Goal: Check status: Check status

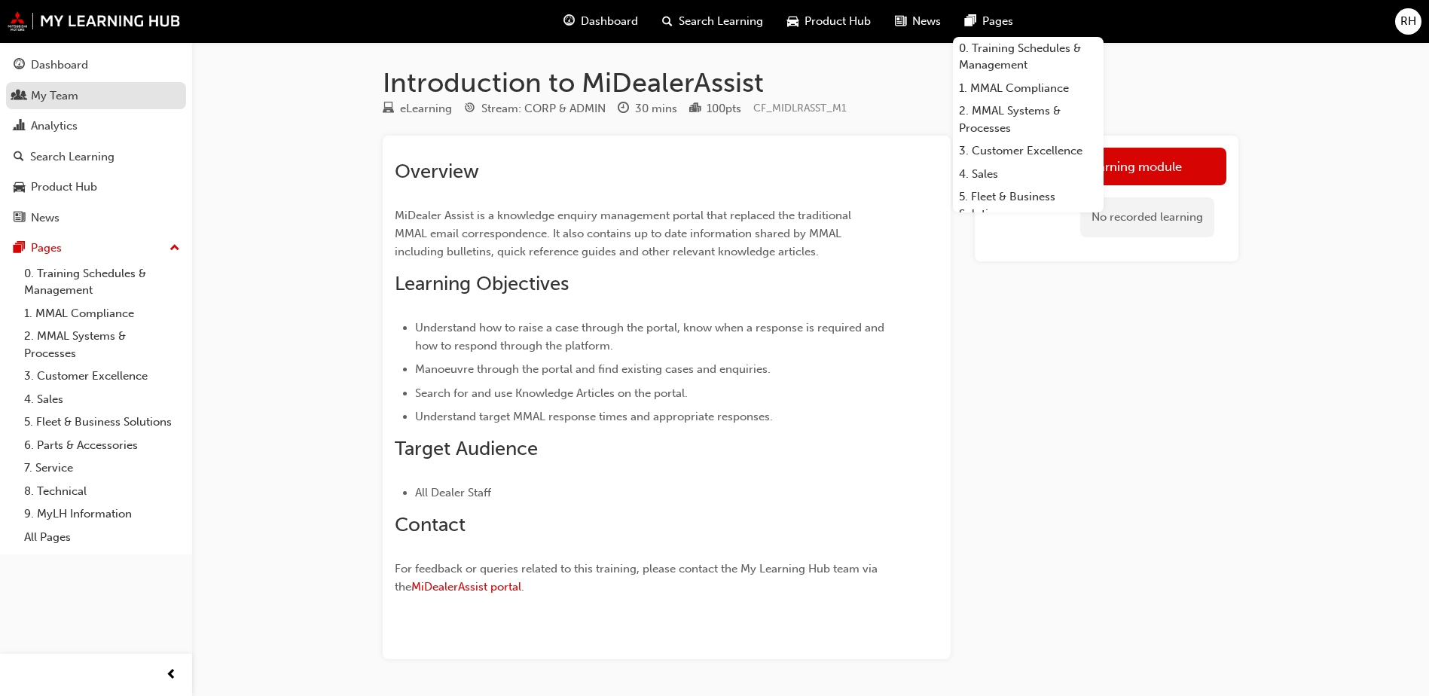
click at [63, 90] on div "My Team" at bounding box center [54, 95] width 47 height 17
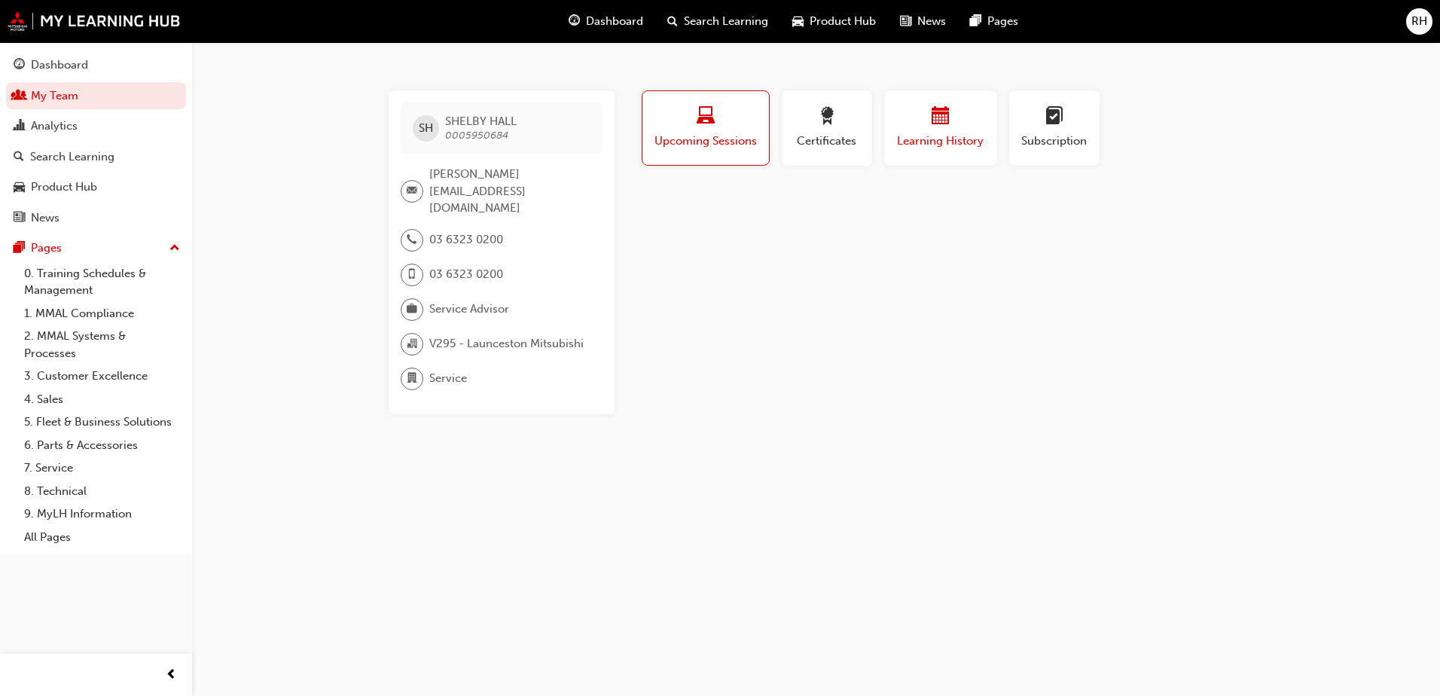
click at [932, 114] on span "calendar-icon" at bounding box center [941, 117] width 18 height 20
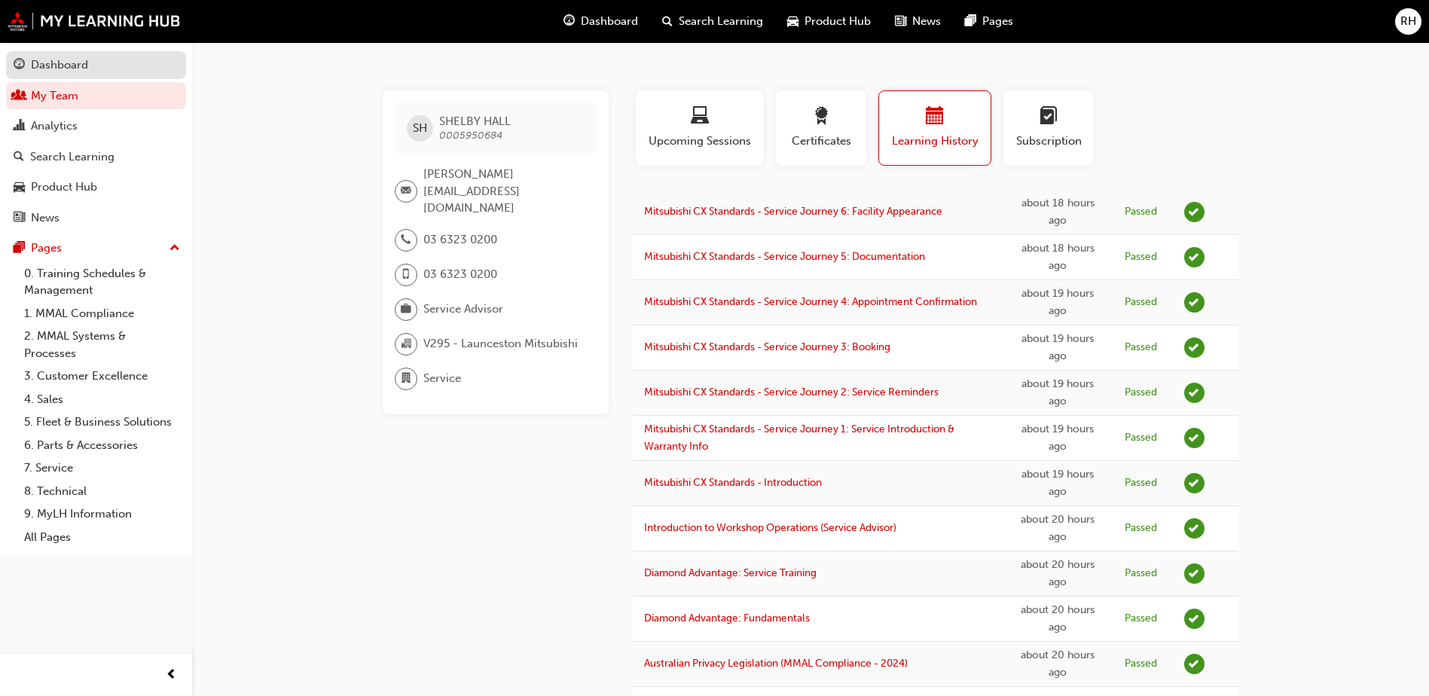
click at [62, 56] on div "Dashboard" at bounding box center [96, 65] width 165 height 19
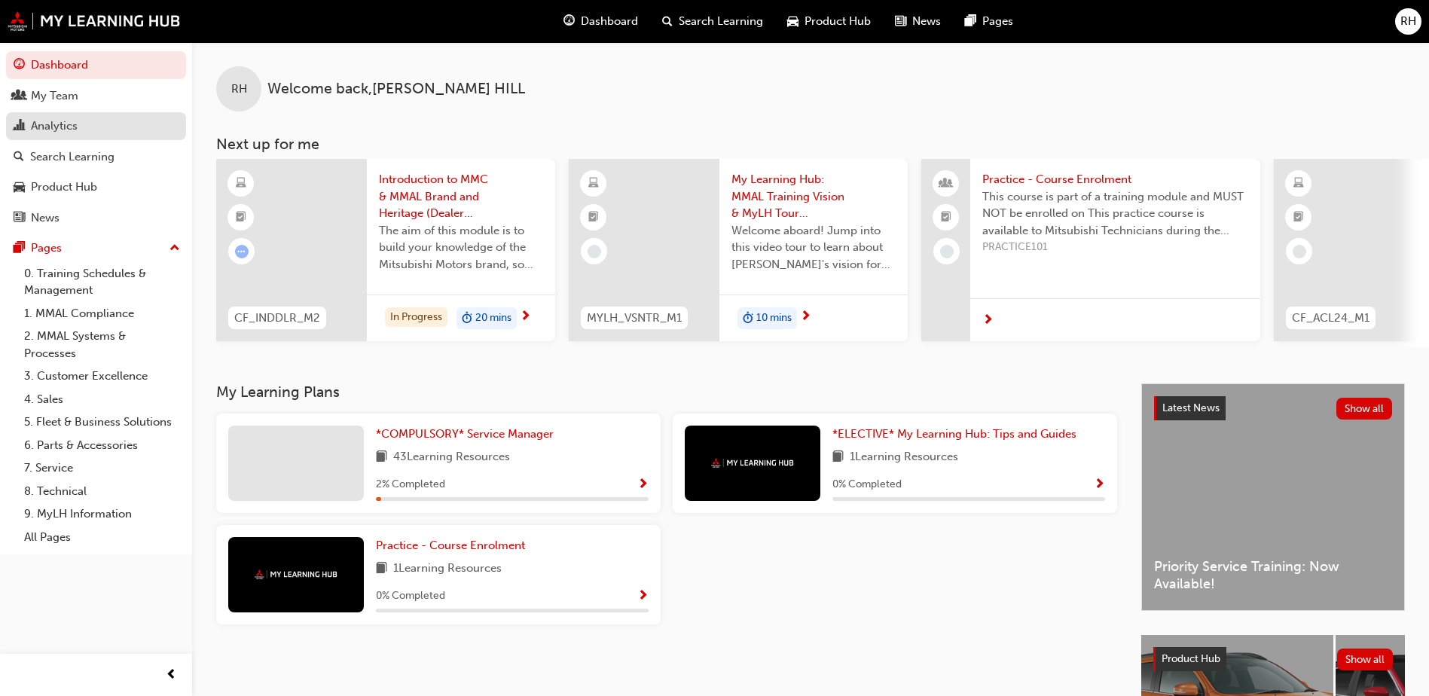
click at [55, 129] on div "Analytics" at bounding box center [54, 125] width 47 height 17
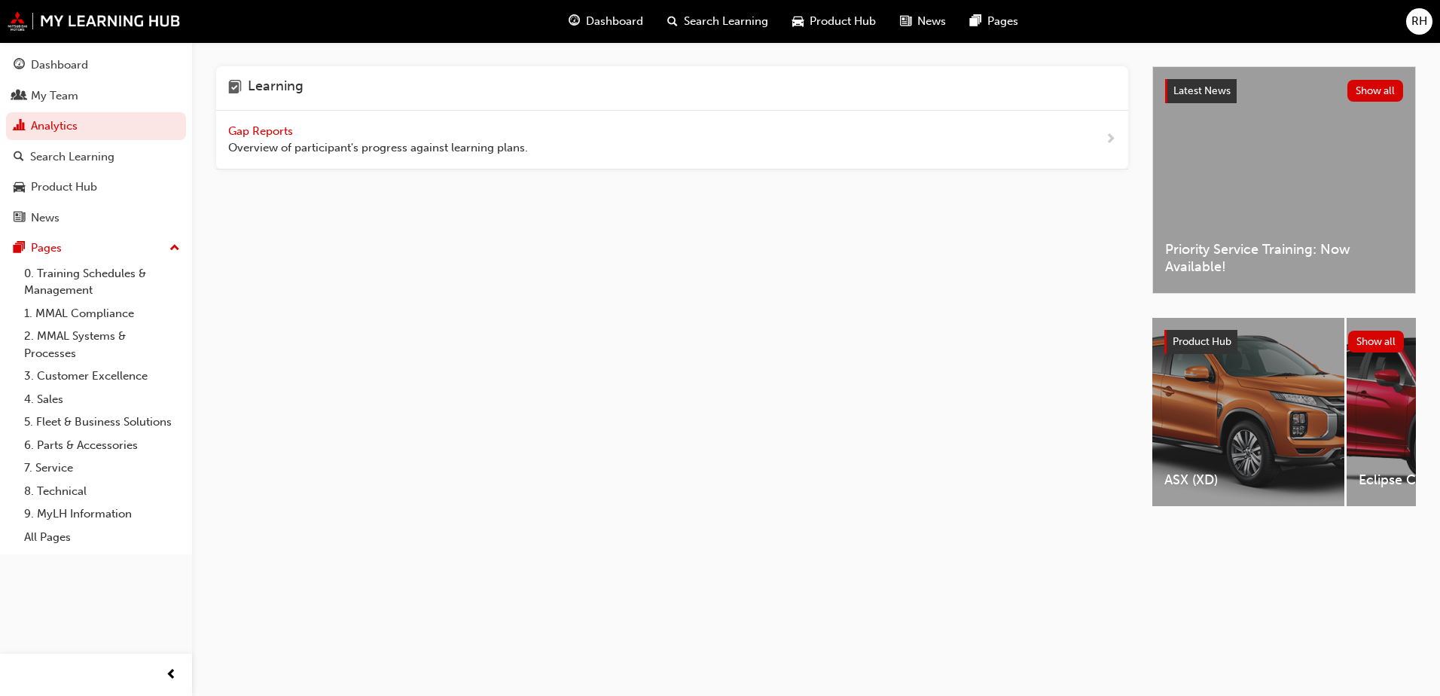
click at [273, 127] on span "Gap Reports" at bounding box center [262, 131] width 68 height 14
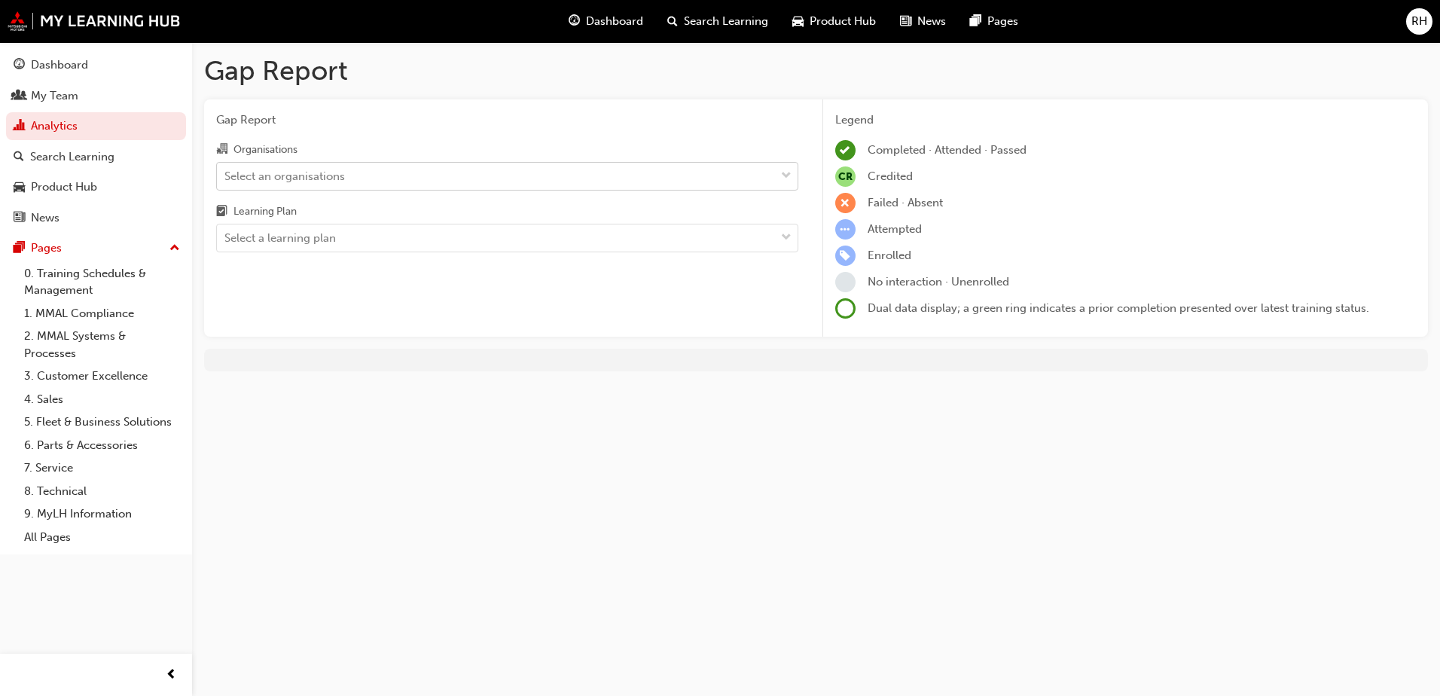
click at [297, 172] on div "Select an organisations" at bounding box center [284, 175] width 120 height 17
click at [226, 172] on input "Organisations Select an organisations" at bounding box center [225, 175] width 2 height 13
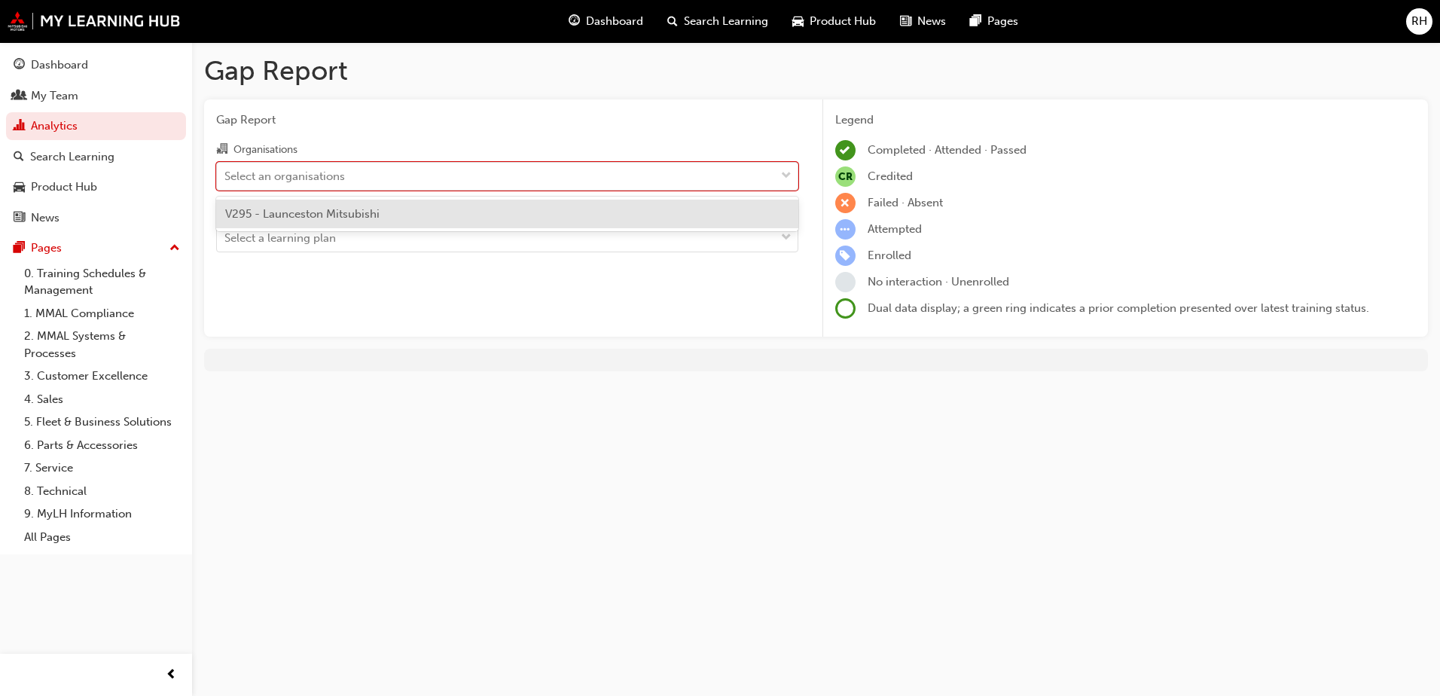
click at [303, 219] on span "V295 - Launceston Mitsubishi" at bounding box center [302, 214] width 154 height 14
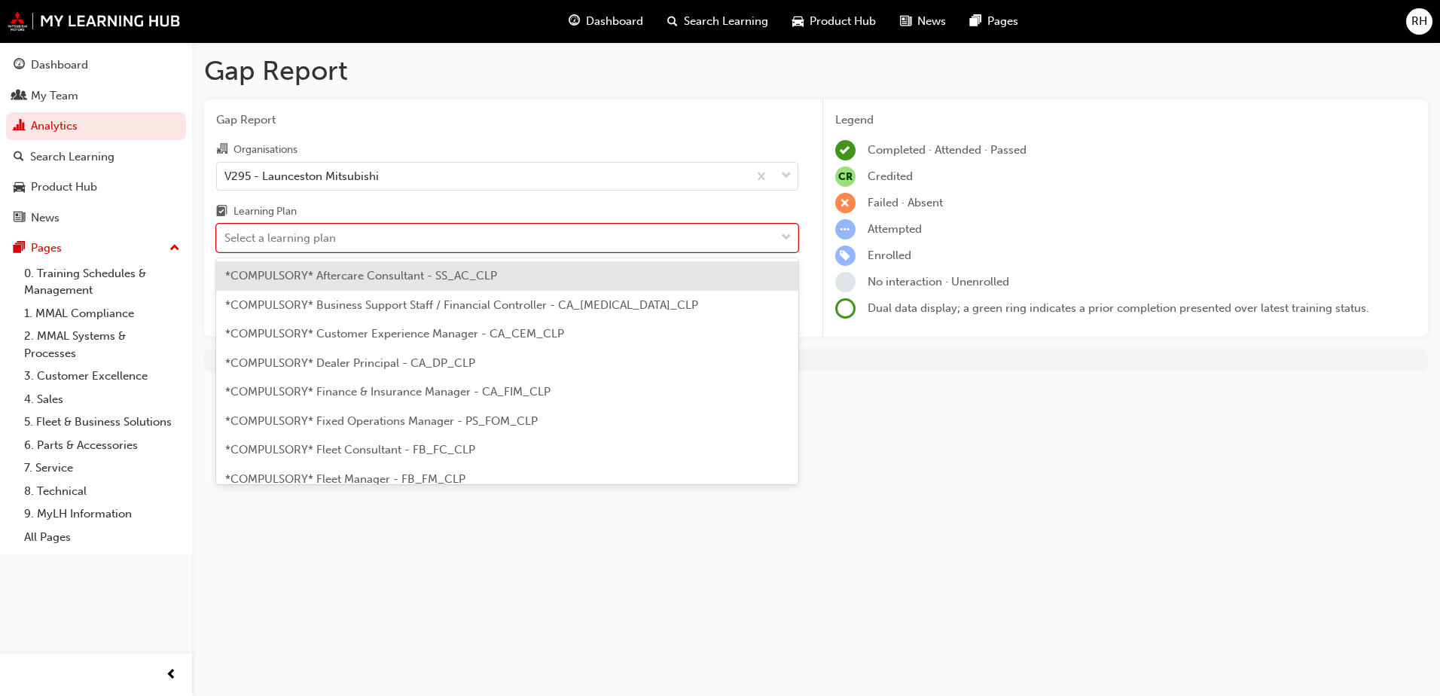
click at [303, 239] on div "Select a learning plan" at bounding box center [279, 238] width 111 height 17
click at [226, 239] on input "Learning Plan option *COMPULSORY* Aftercare Consultant - SS_AC_CLP focused, 1 o…" at bounding box center [225, 237] width 2 height 13
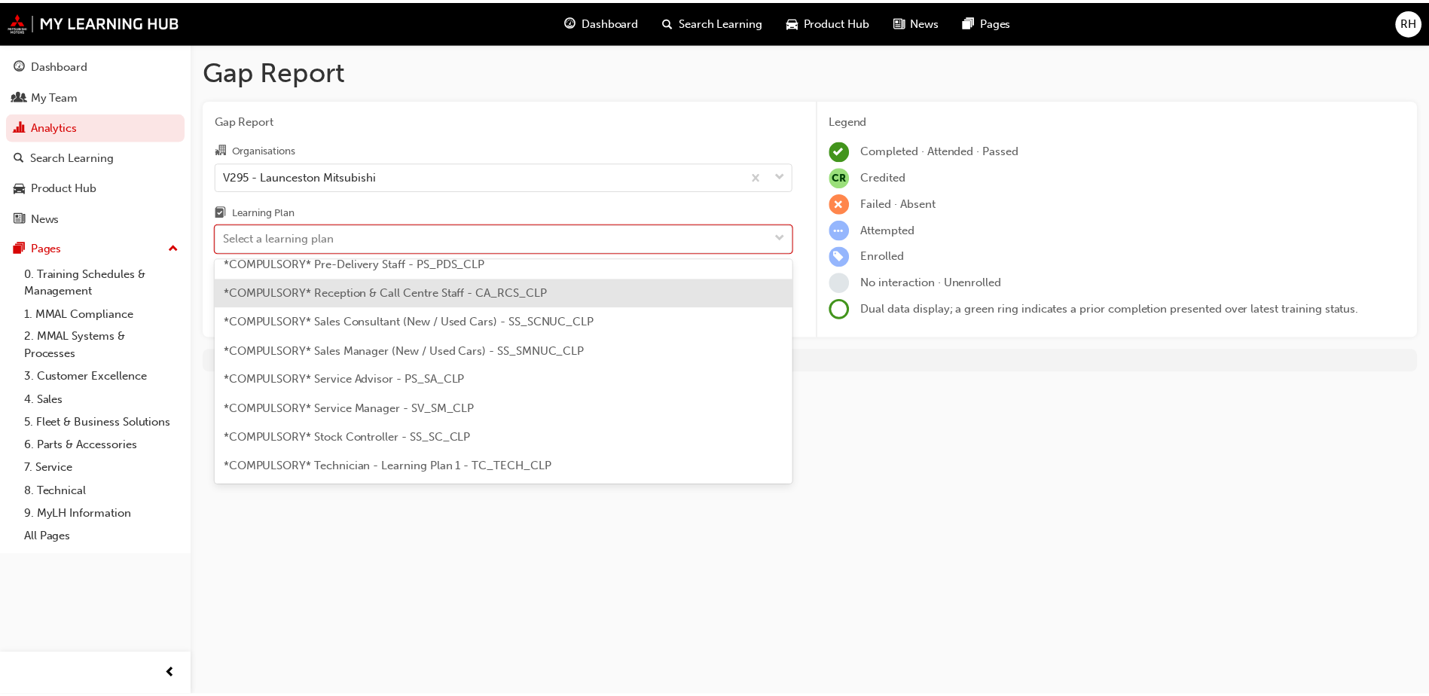
scroll to position [452, 0]
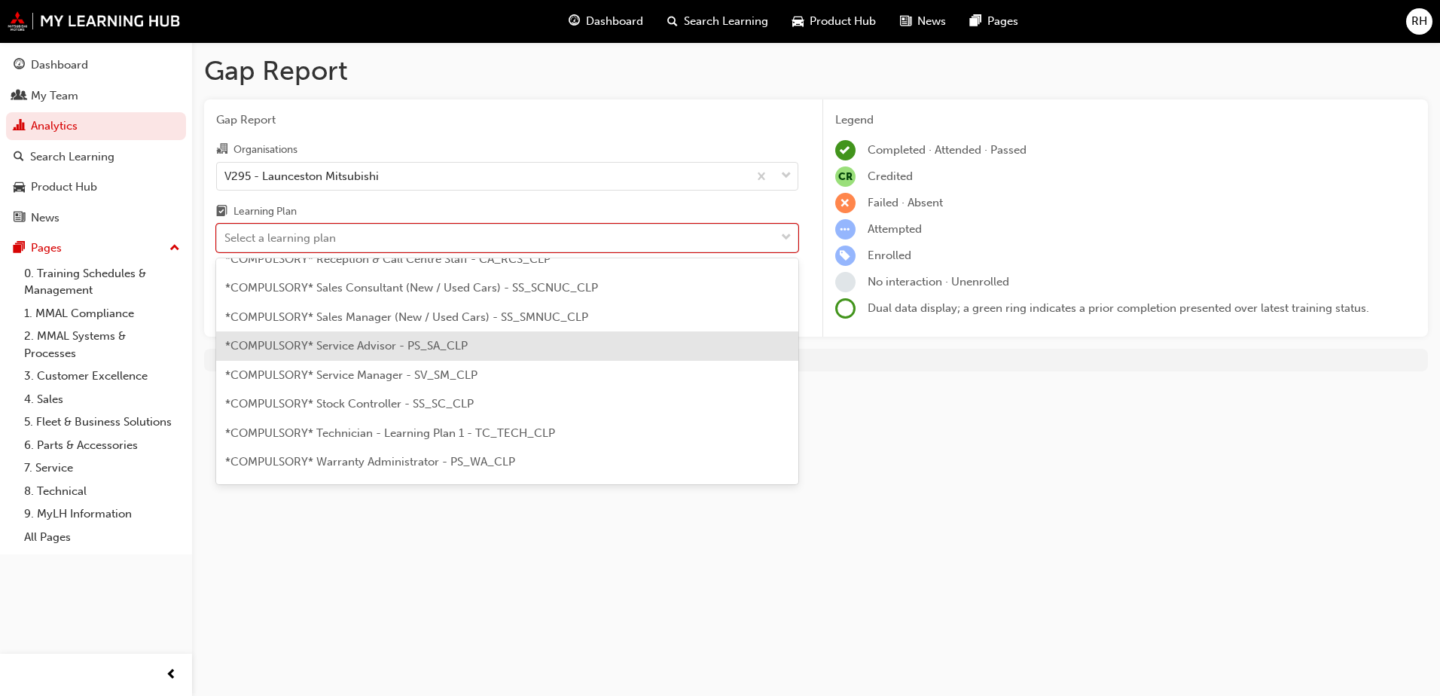
click at [392, 352] on div "*COMPULSORY* Service Advisor - PS_SA_CLP" at bounding box center [507, 345] width 582 height 29
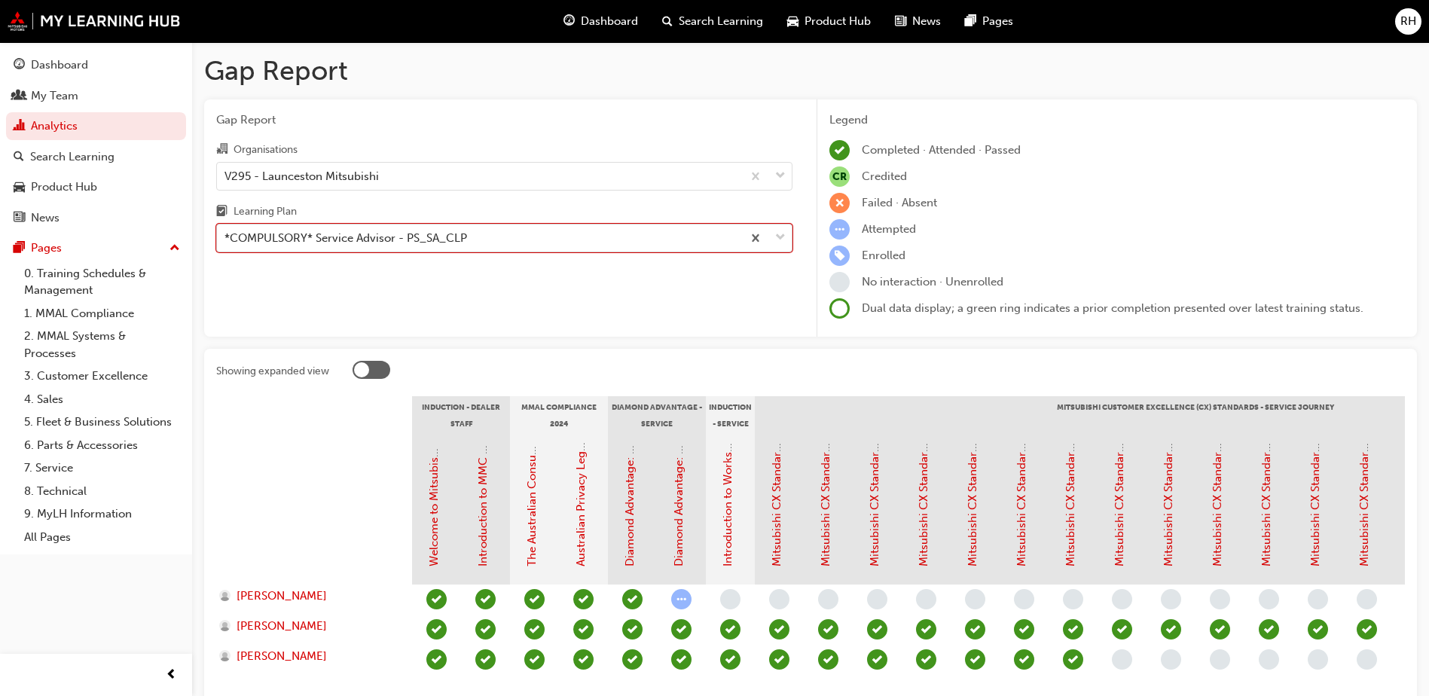
click at [781, 236] on span "down-icon" at bounding box center [780, 238] width 11 height 20
click at [226, 236] on input "Learning Plan option *COMPULSORY* Service Advisor - PS_SA_CLP, selected. 0 resu…" at bounding box center [225, 237] width 2 height 13
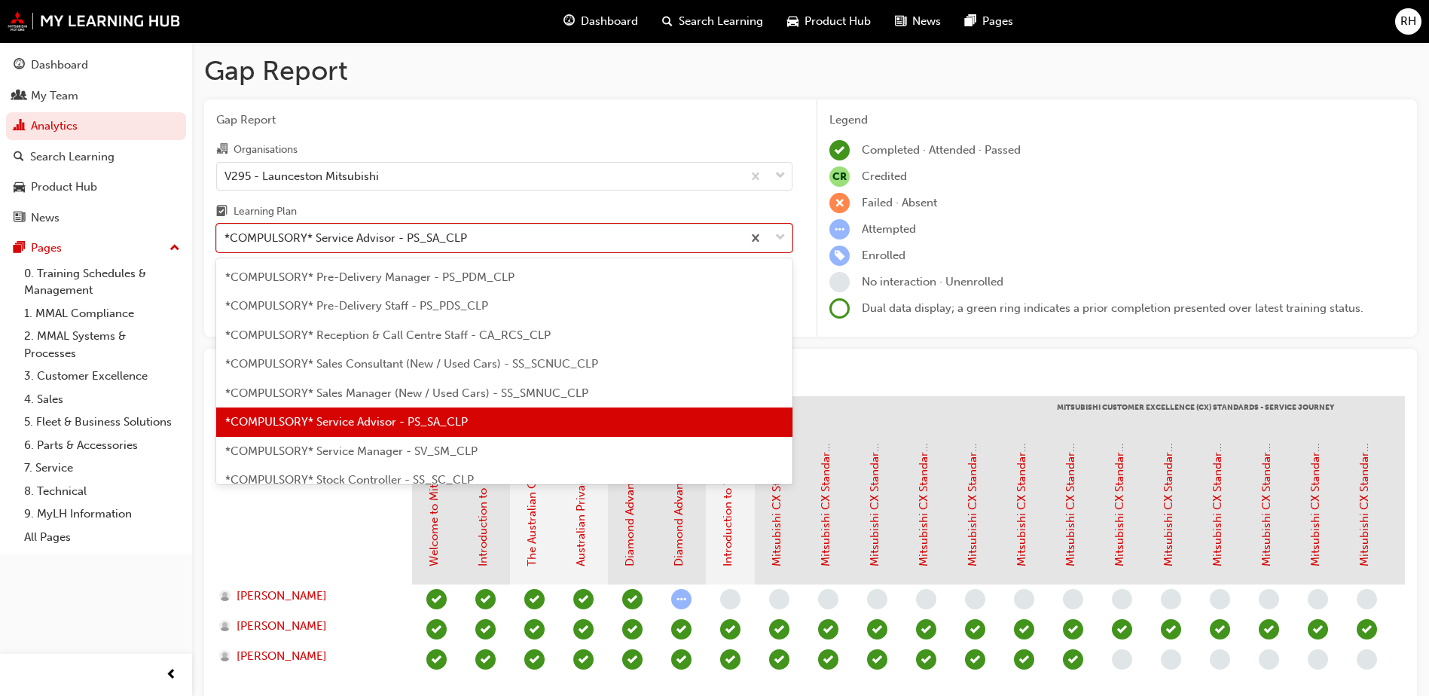
scroll to position [377, 0]
